Goal: Book appointment/travel/reservation

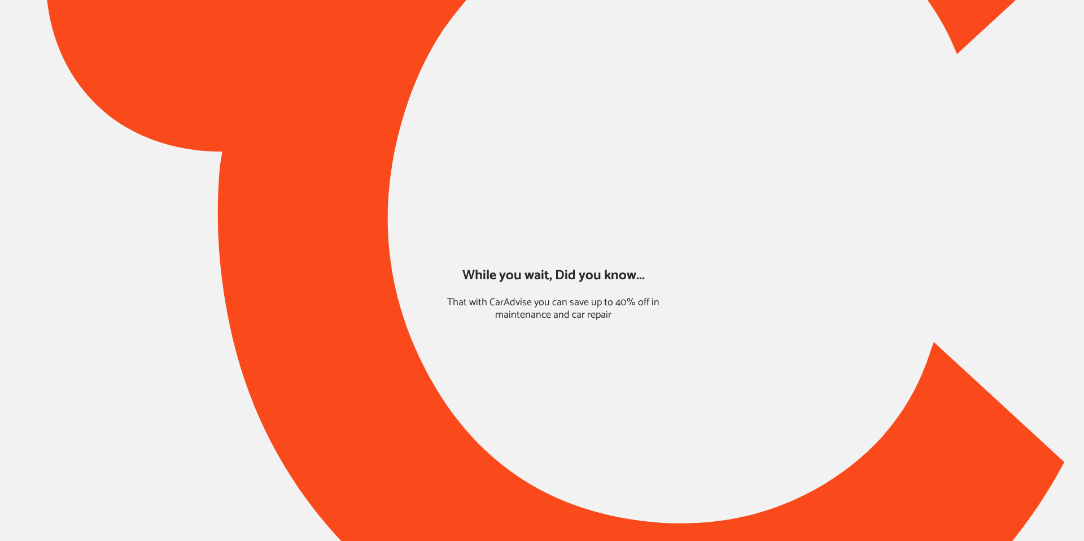
type input "*****"
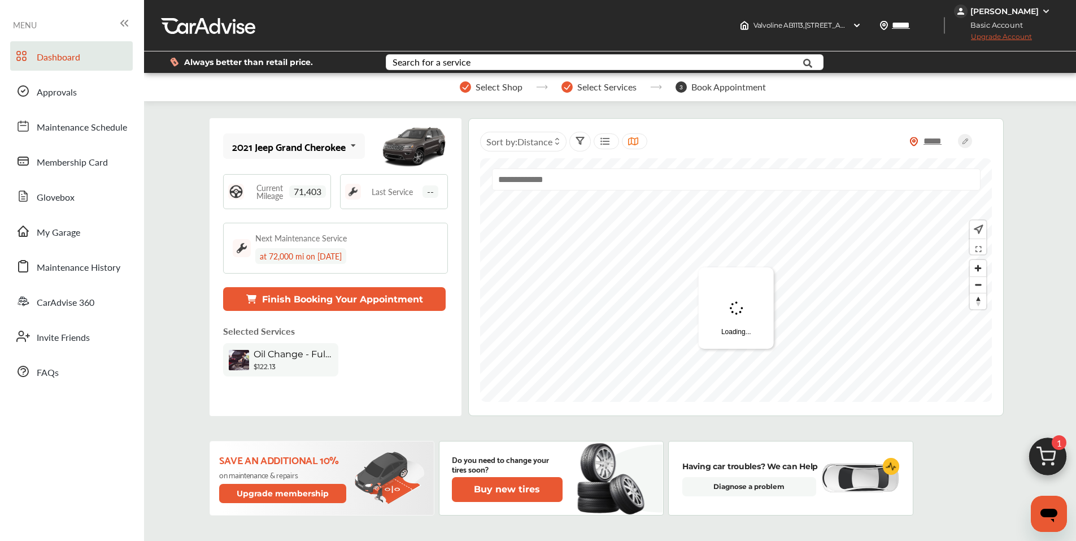
click at [1039, 451] on img at bounding box center [1048, 459] width 54 height 54
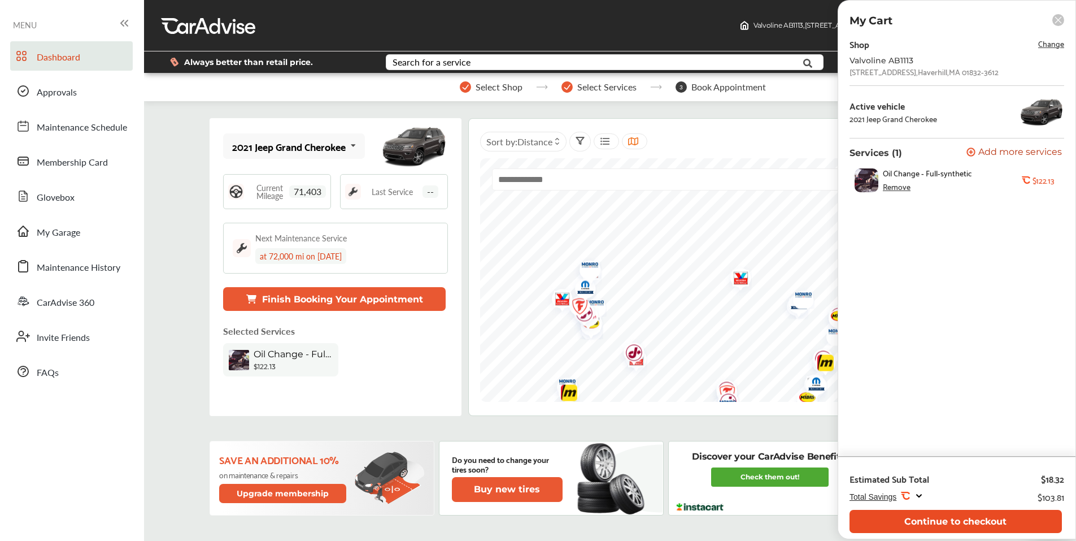
click at [938, 521] on button "Continue to checkout" at bounding box center [955, 520] width 212 height 23
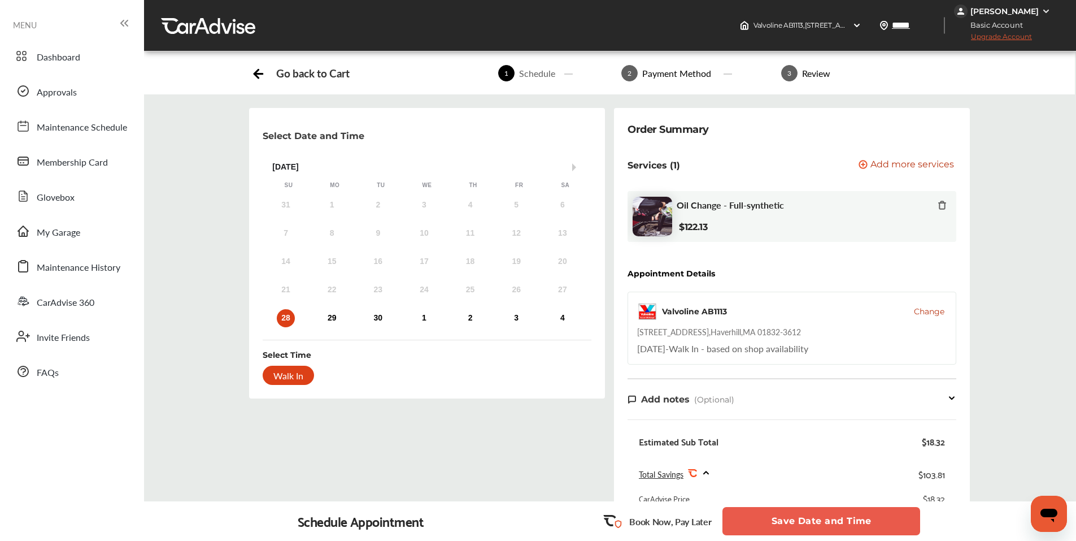
click at [775, 525] on button "Save Date and Time" at bounding box center [821, 521] width 198 height 28
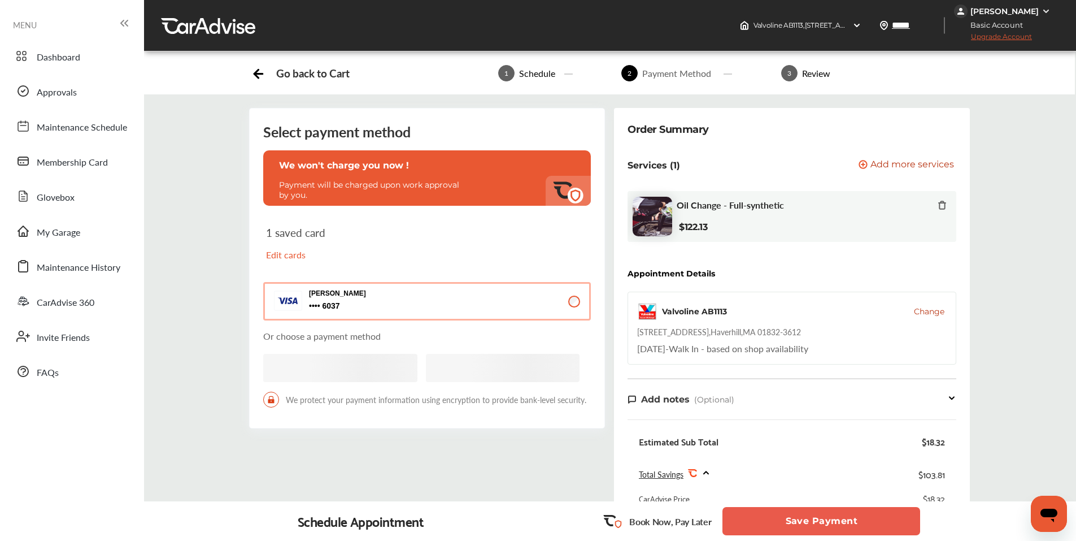
click at [780, 524] on button "Save Payment" at bounding box center [821, 521] width 198 height 28
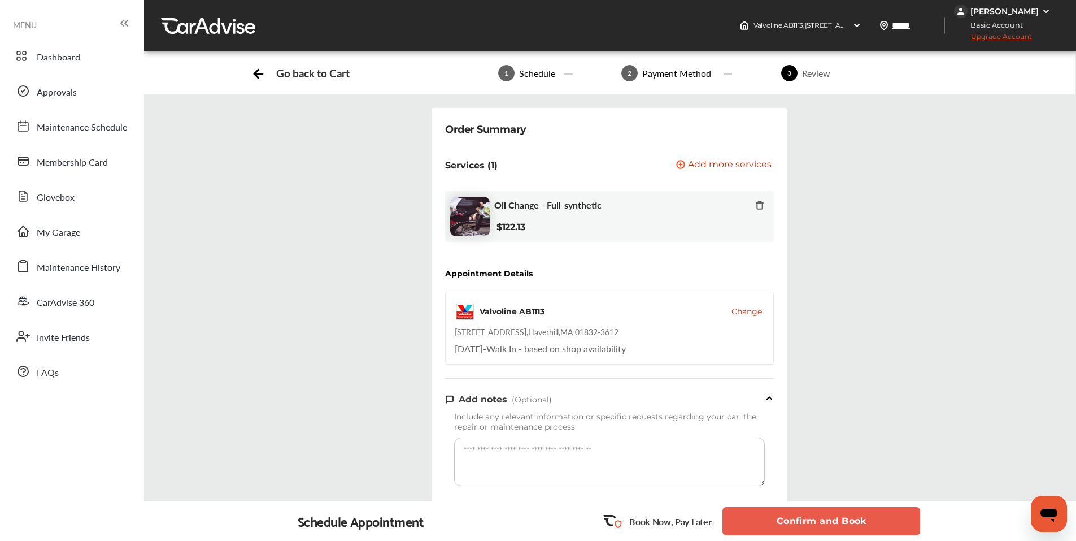
click at [779, 524] on button "Confirm and Book" at bounding box center [821, 521] width 198 height 28
